Goal: Download file/media

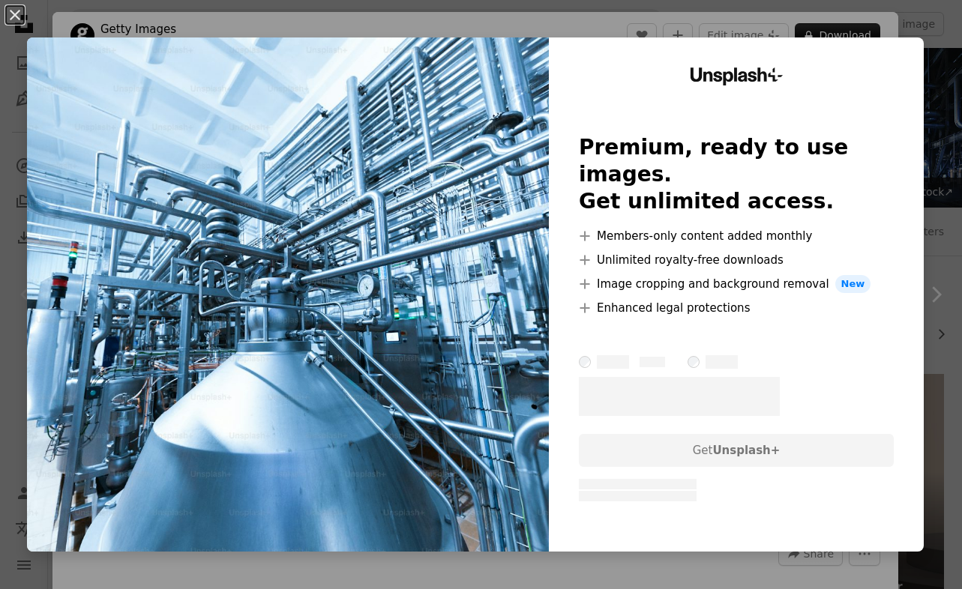
scroll to position [116, 0]
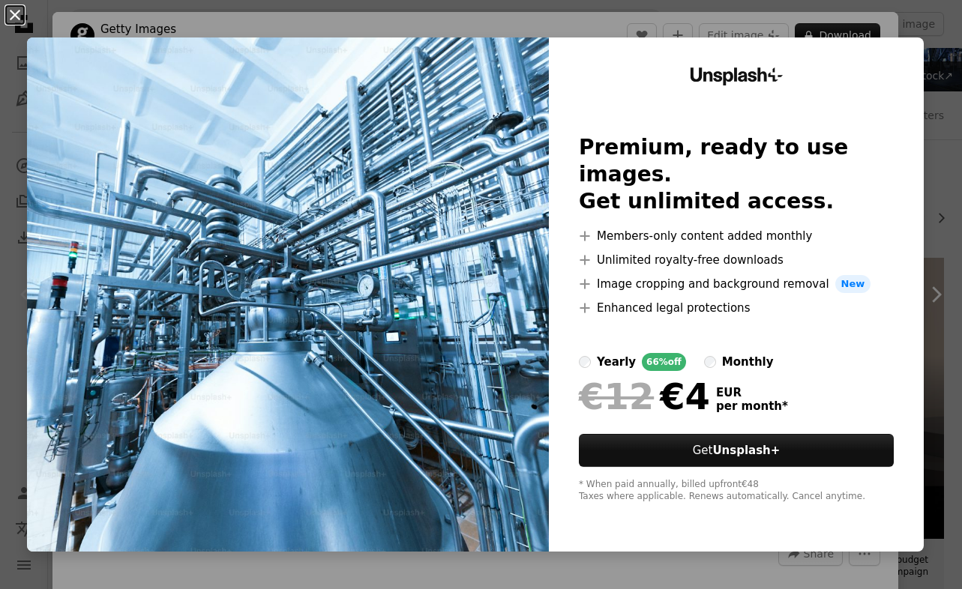
click at [20, 16] on button "An X shape" at bounding box center [15, 15] width 18 height 18
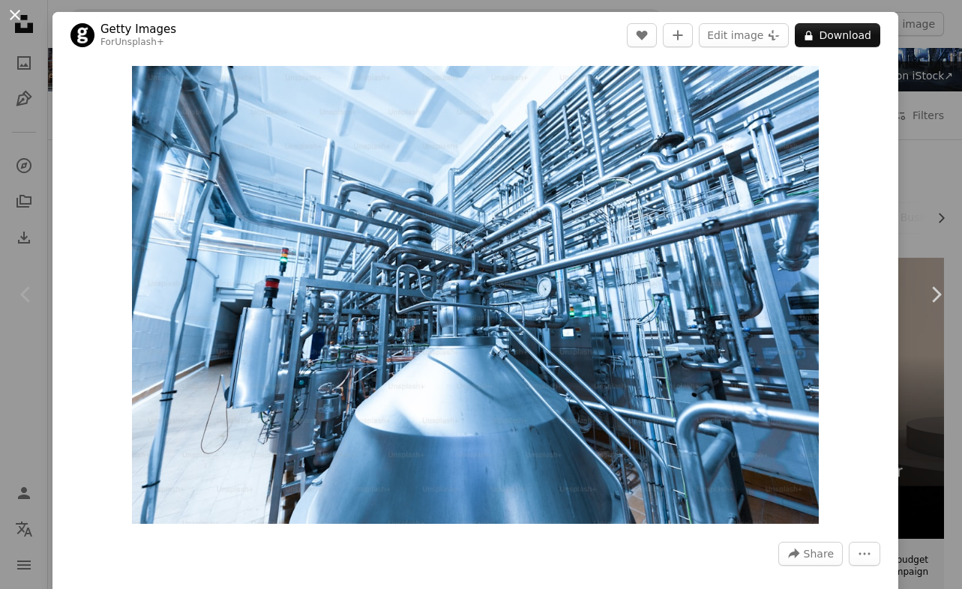
click at [16, 9] on button "An X shape" at bounding box center [15, 15] width 18 height 18
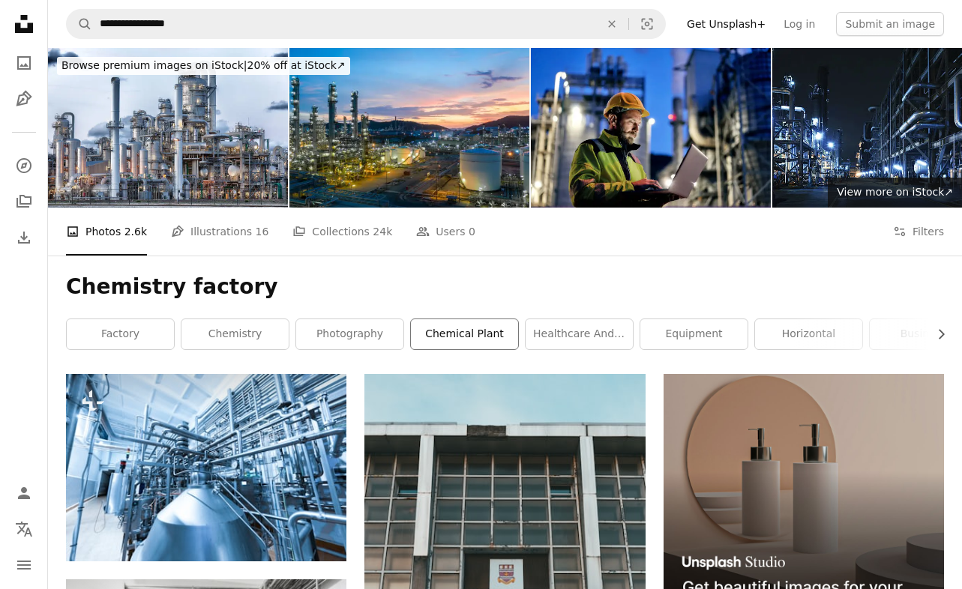
click at [455, 334] on link "chemical plant" at bounding box center [464, 334] width 107 height 30
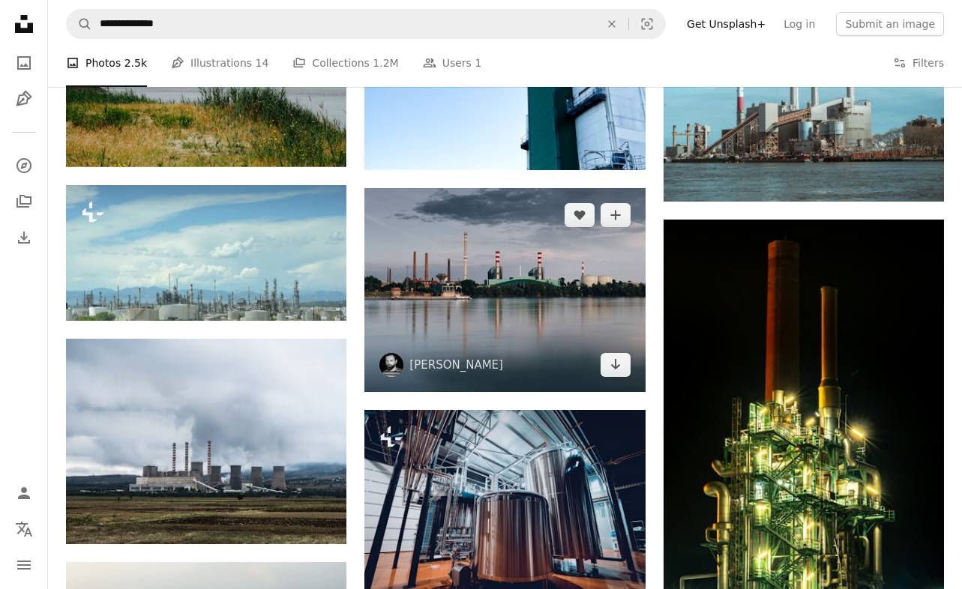
scroll to position [804, 0]
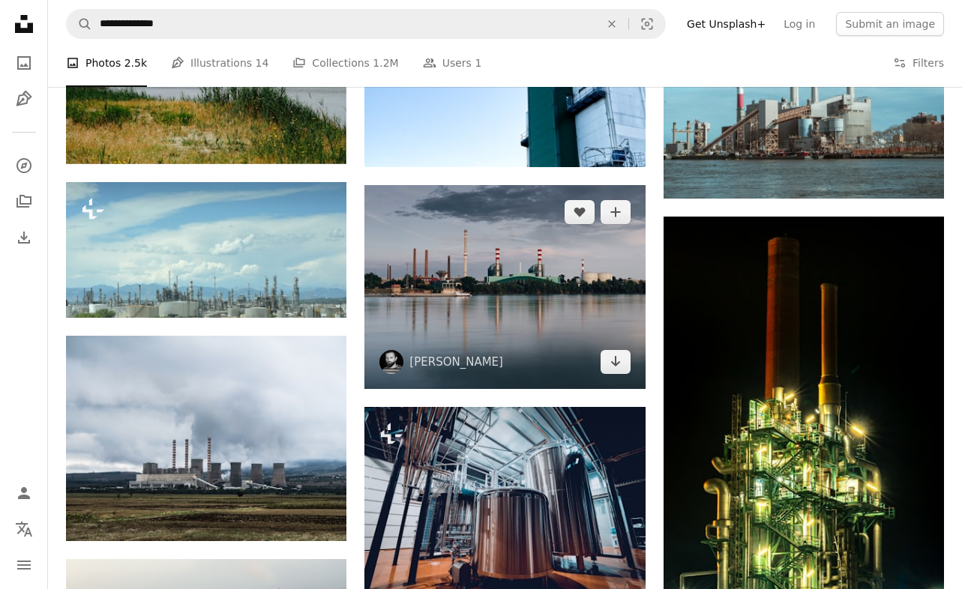
click at [508, 279] on img at bounding box center [504, 286] width 280 height 203
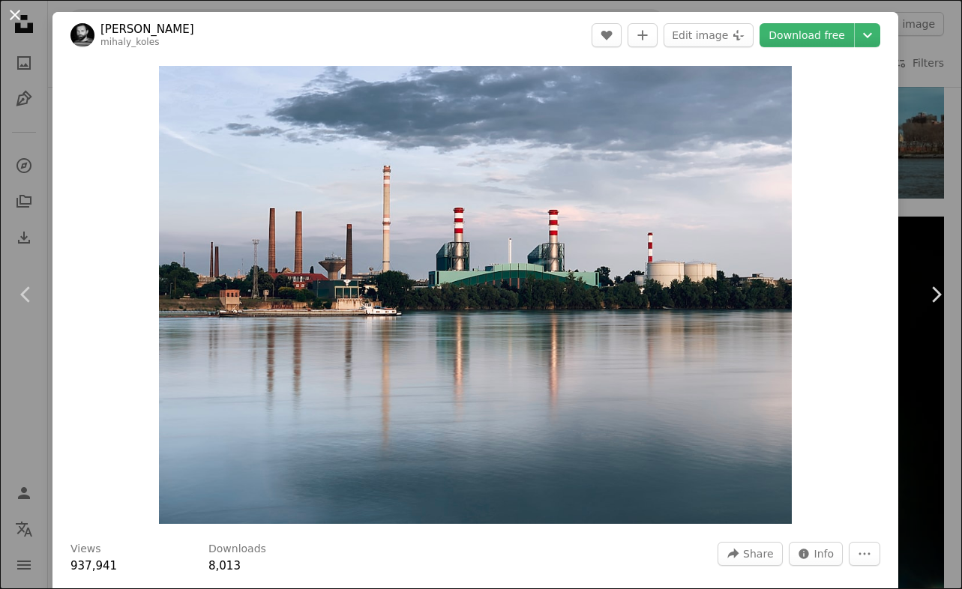
click at [19, 13] on button "An X shape" at bounding box center [15, 15] width 18 height 18
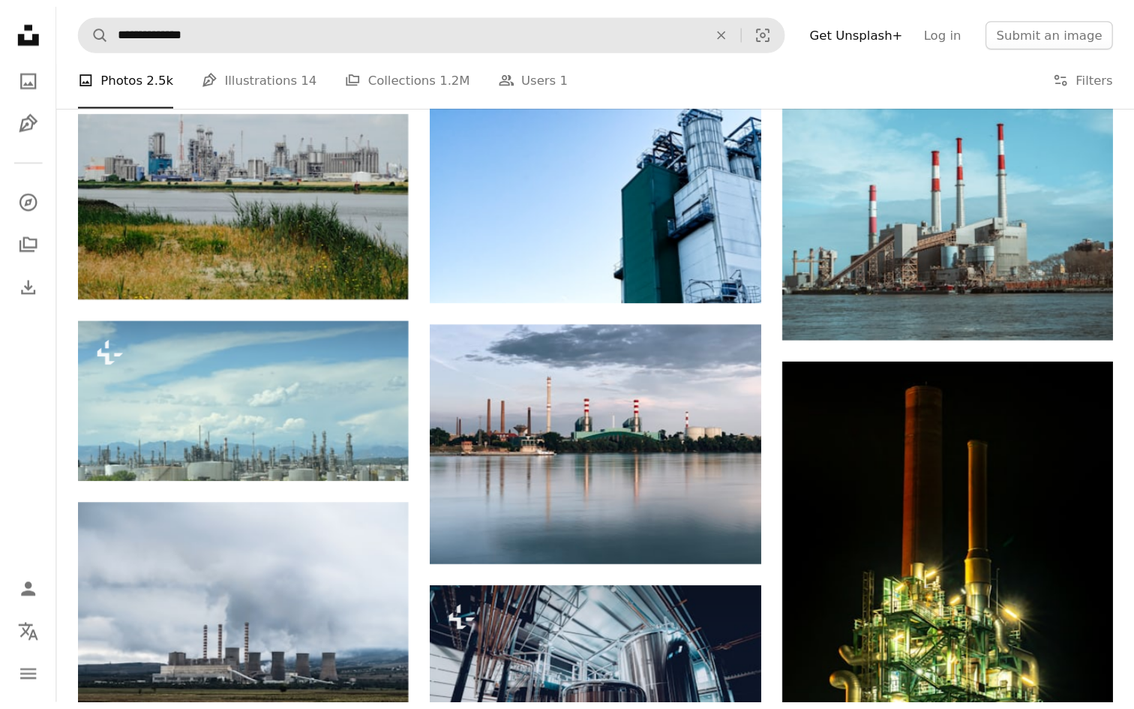
scroll to position [742, 0]
